Goal: Task Accomplishment & Management: Complete application form

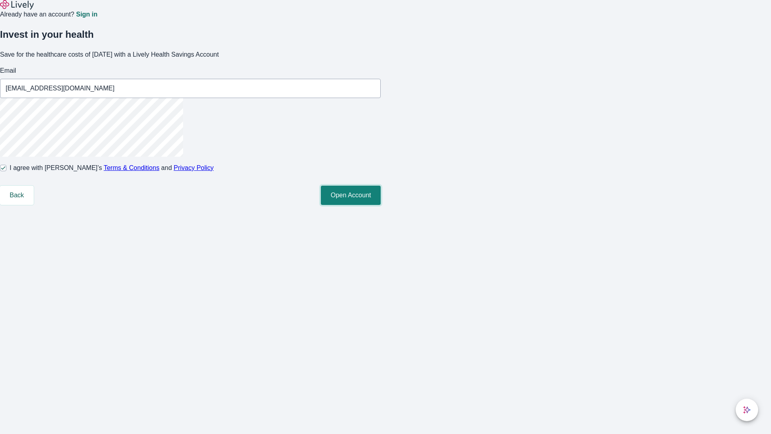
click at [381, 205] on button "Open Account" at bounding box center [351, 194] width 60 height 19
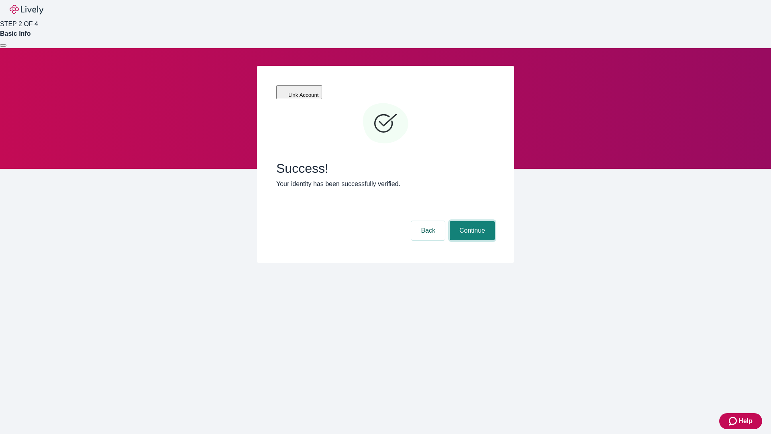
click at [471, 221] on button "Continue" at bounding box center [472, 230] width 45 height 19
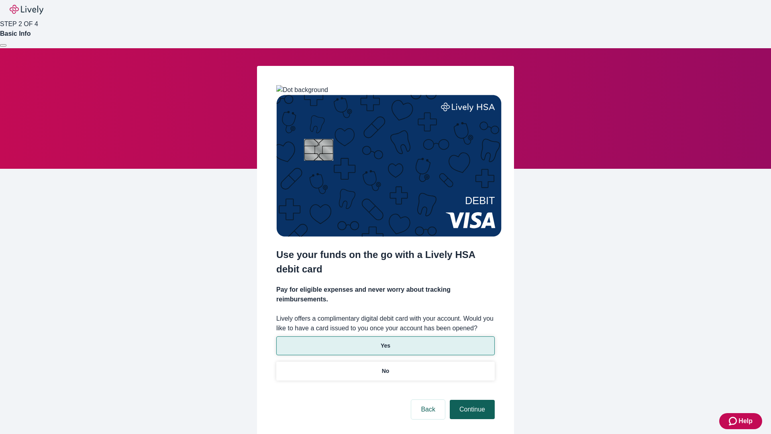
click at [385, 366] on p "No" at bounding box center [386, 370] width 8 height 8
click at [471, 399] on button "Continue" at bounding box center [472, 408] width 45 height 19
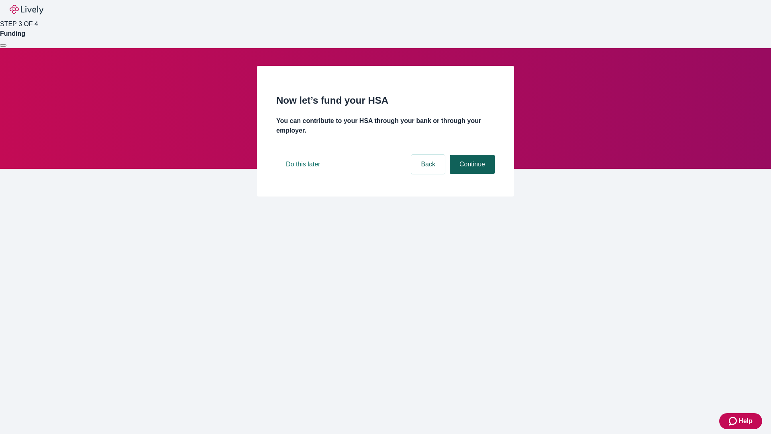
click at [471, 174] on button "Continue" at bounding box center [472, 164] width 45 height 19
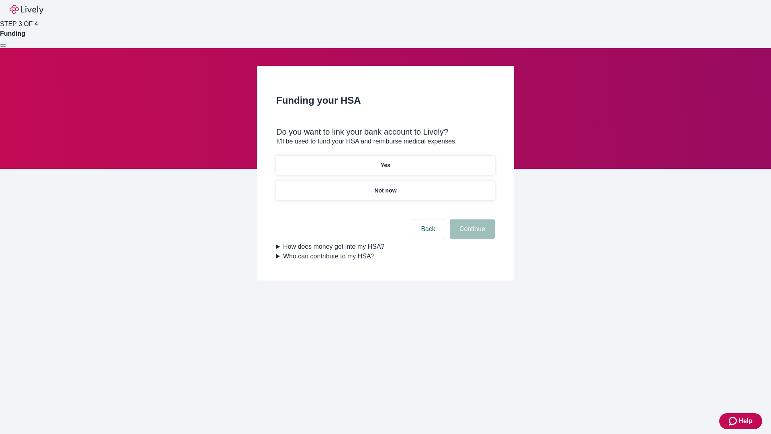
click at [385, 161] on p "Yes" at bounding box center [386, 165] width 10 height 8
click at [471, 219] on button "Continue" at bounding box center [472, 228] width 45 height 19
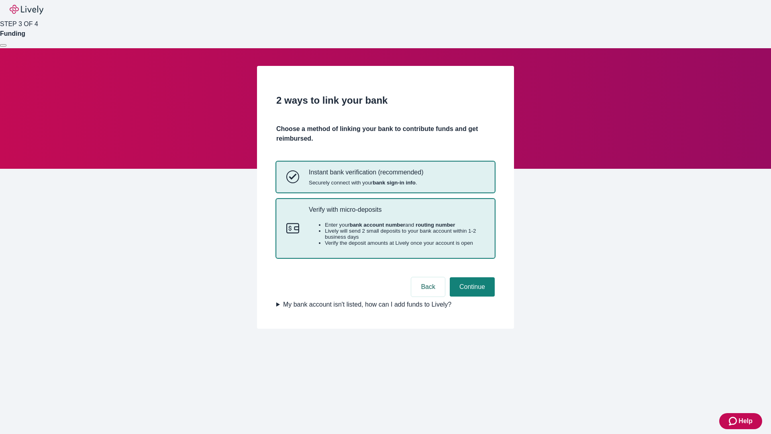
click at [396, 213] on p "Verify with micro-deposits" at bounding box center [397, 210] width 176 height 8
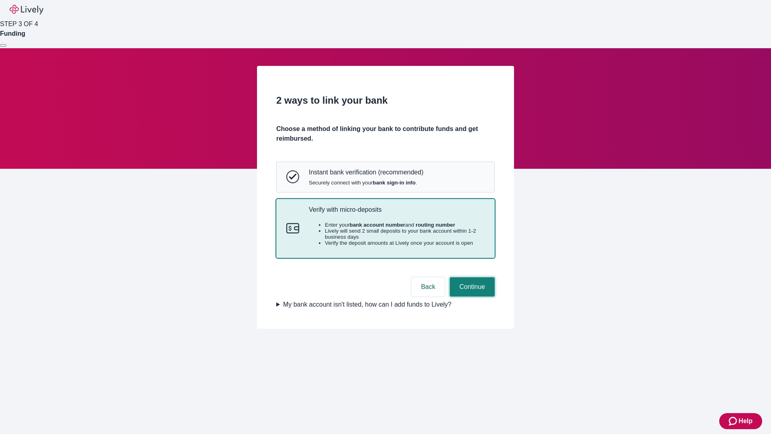
click at [471, 296] on button "Continue" at bounding box center [472, 286] width 45 height 19
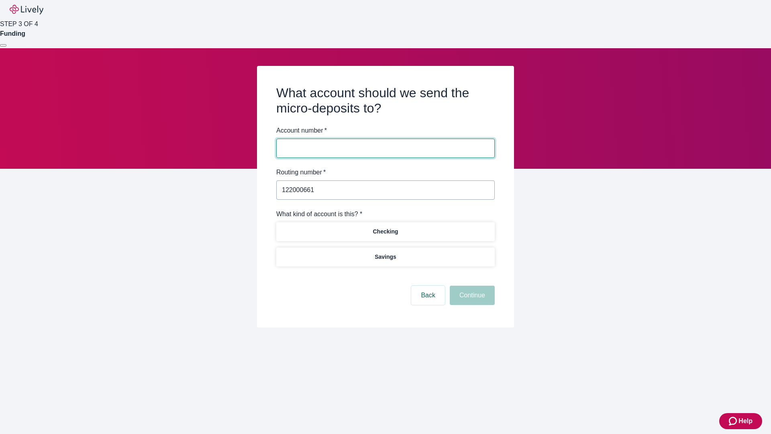
type input "122000661"
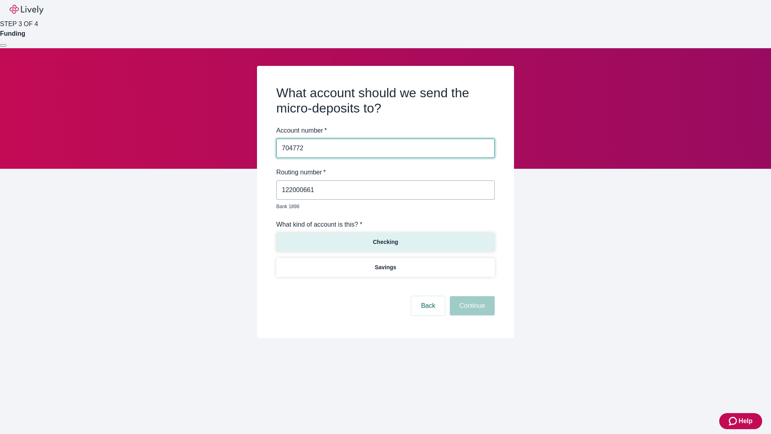
type input "704772"
click at [385, 238] on p "Checking" at bounding box center [384, 242] width 25 height 8
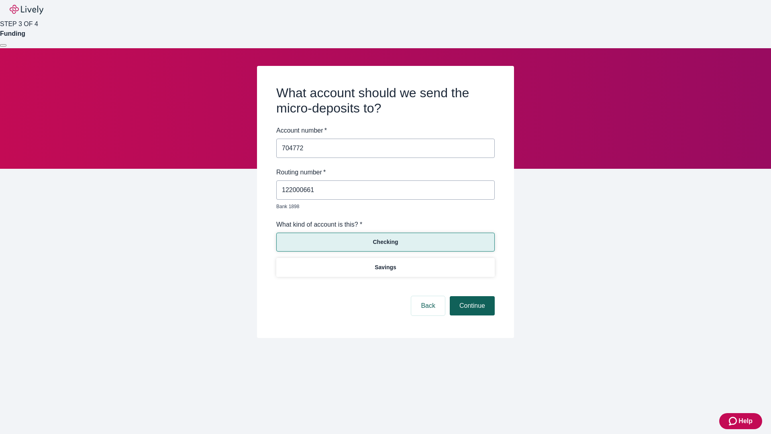
click at [471, 296] on button "Continue" at bounding box center [472, 305] width 45 height 19
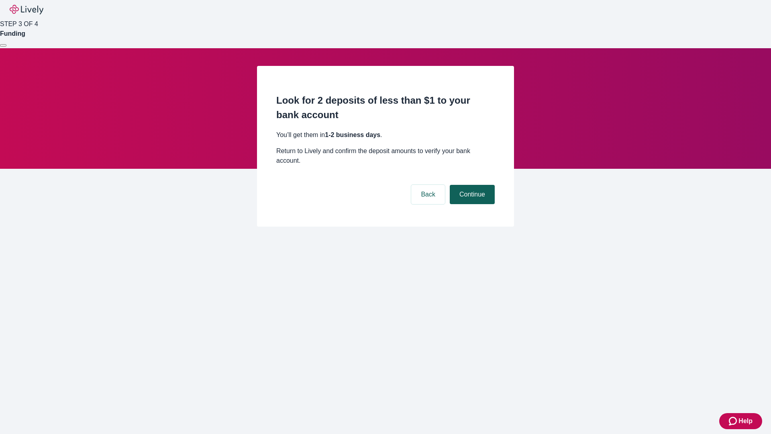
click at [471, 185] on button "Continue" at bounding box center [472, 194] width 45 height 19
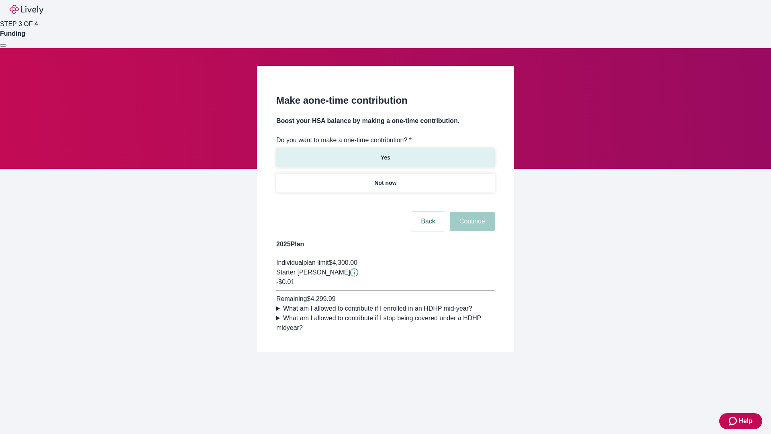
click at [385, 153] on p "Yes" at bounding box center [386, 157] width 10 height 8
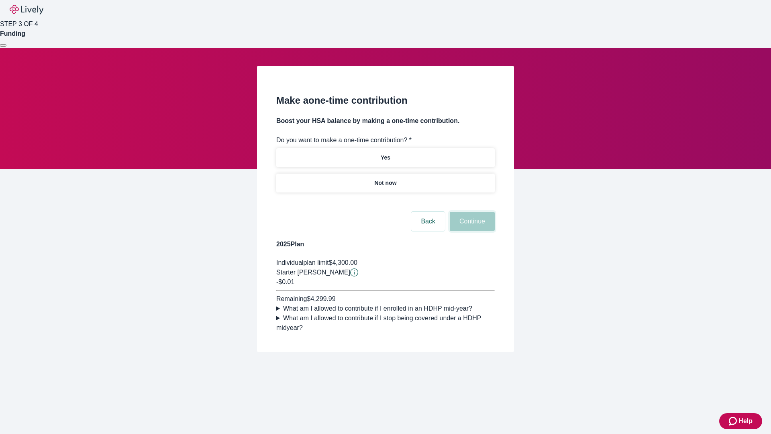
click at [471, 231] on button "Continue" at bounding box center [472, 221] width 45 height 19
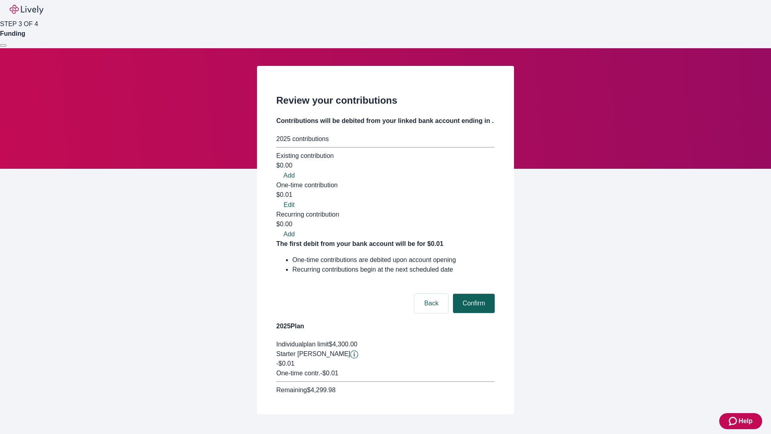
click at [472, 293] on button "Confirm" at bounding box center [474, 302] width 42 height 19
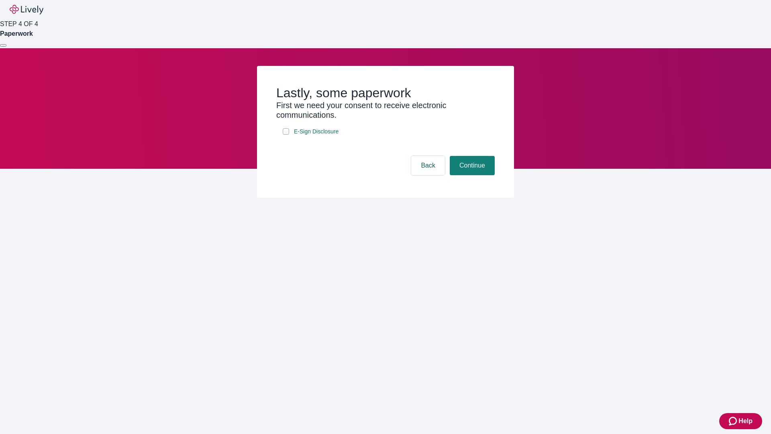
click at [286, 134] on input "E-Sign Disclosure" at bounding box center [286, 131] width 6 height 6
checkbox input "true"
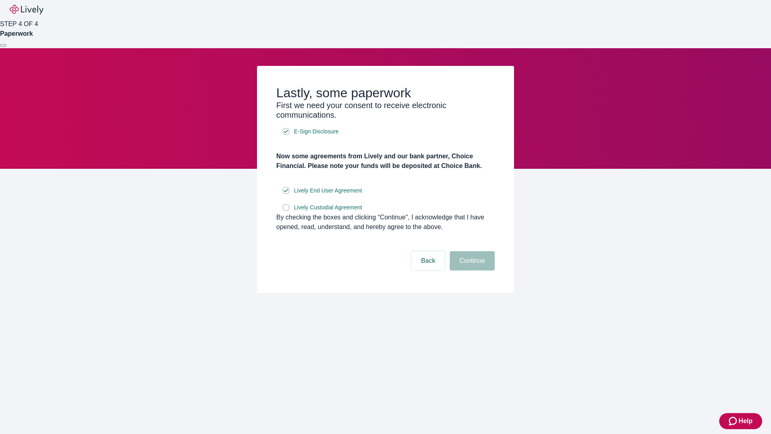
click at [286, 210] on input "Lively Custodial Agreement" at bounding box center [286, 207] width 6 height 6
checkbox input "true"
click at [471, 270] on button "Continue" at bounding box center [472, 260] width 45 height 19
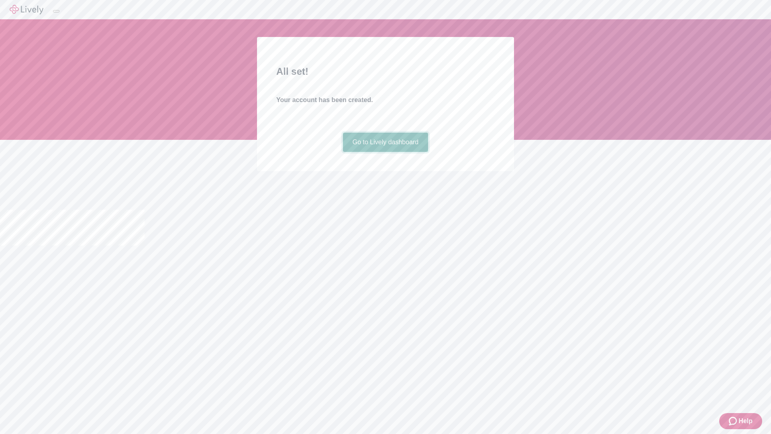
click at [385, 152] on link "Go to Lively dashboard" at bounding box center [385, 141] width 85 height 19
